Goal: Task Accomplishment & Management: Complete application form

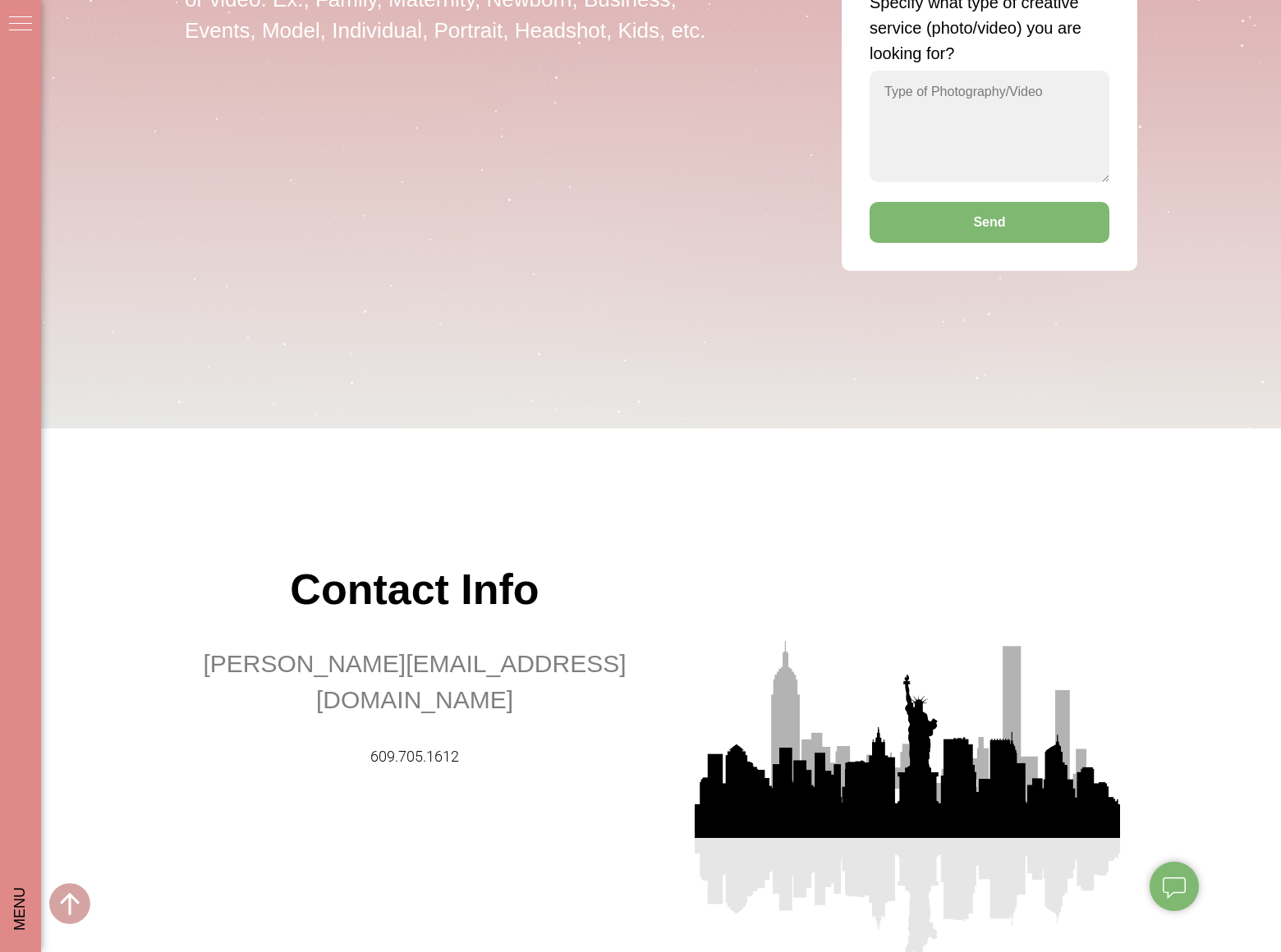
scroll to position [4950, 0]
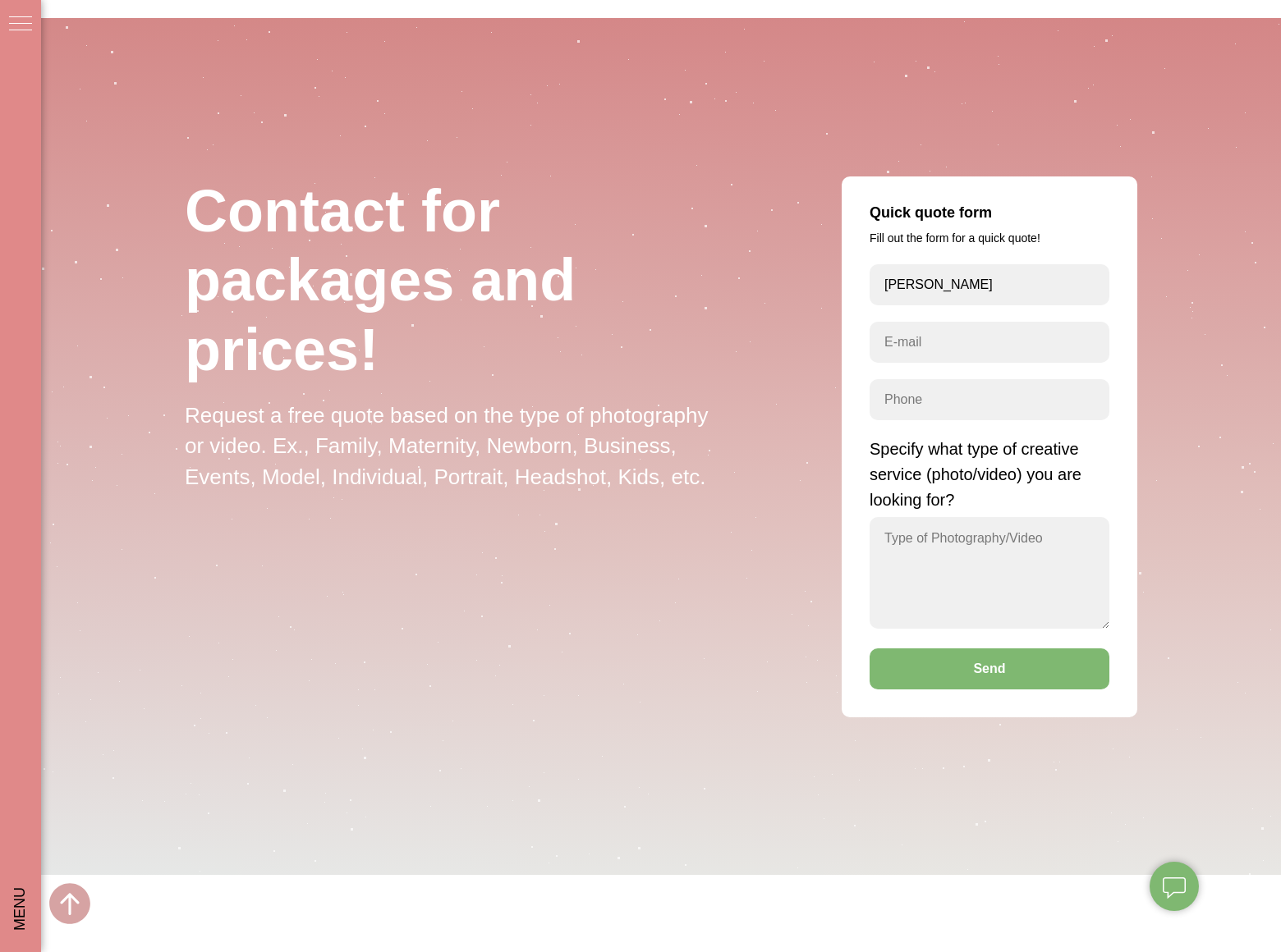
type input "[PERSON_NAME]"
type input "[PERSON_NAME][EMAIL_ADDRESS][DOMAIN_NAME]"
type input "8054002077"
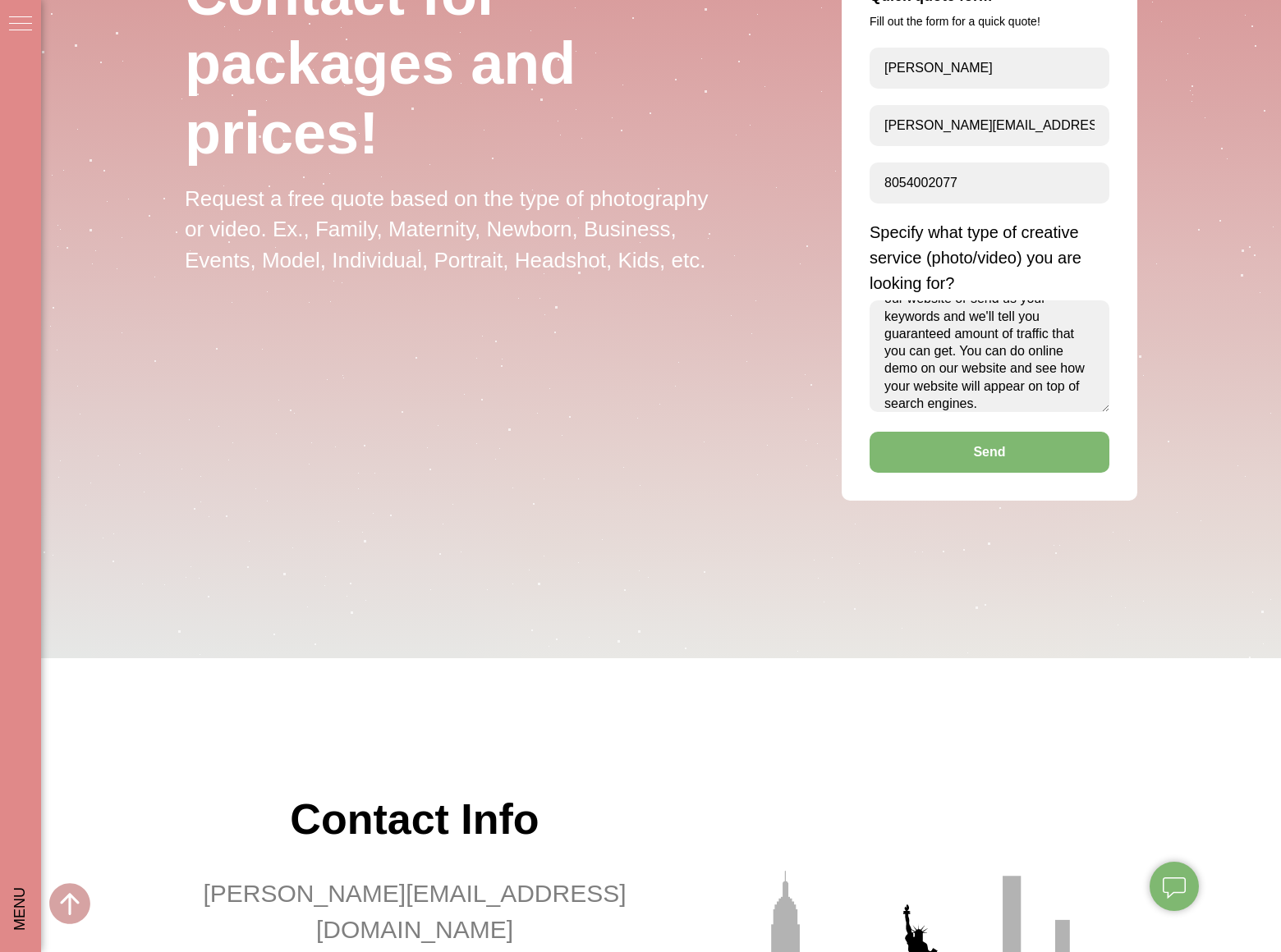
scroll to position [372, 0]
type textarea "We can place your website banner on top position in search engines when someone…"
click at [990, 464] on button "Send" at bounding box center [989, 453] width 240 height 41
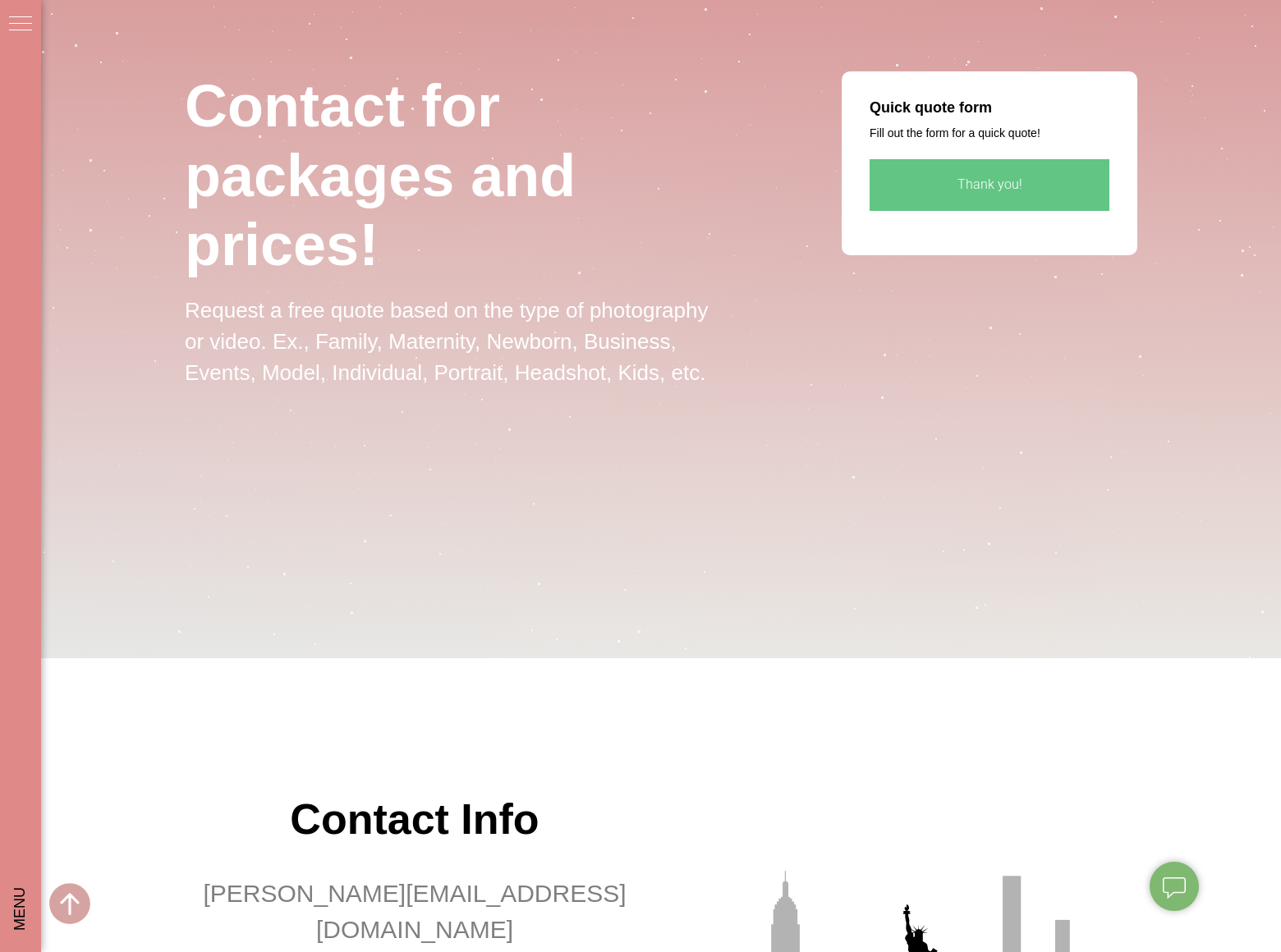
scroll to position [0, 0]
